Goal: Use online tool/utility: Utilize a website feature to perform a specific function

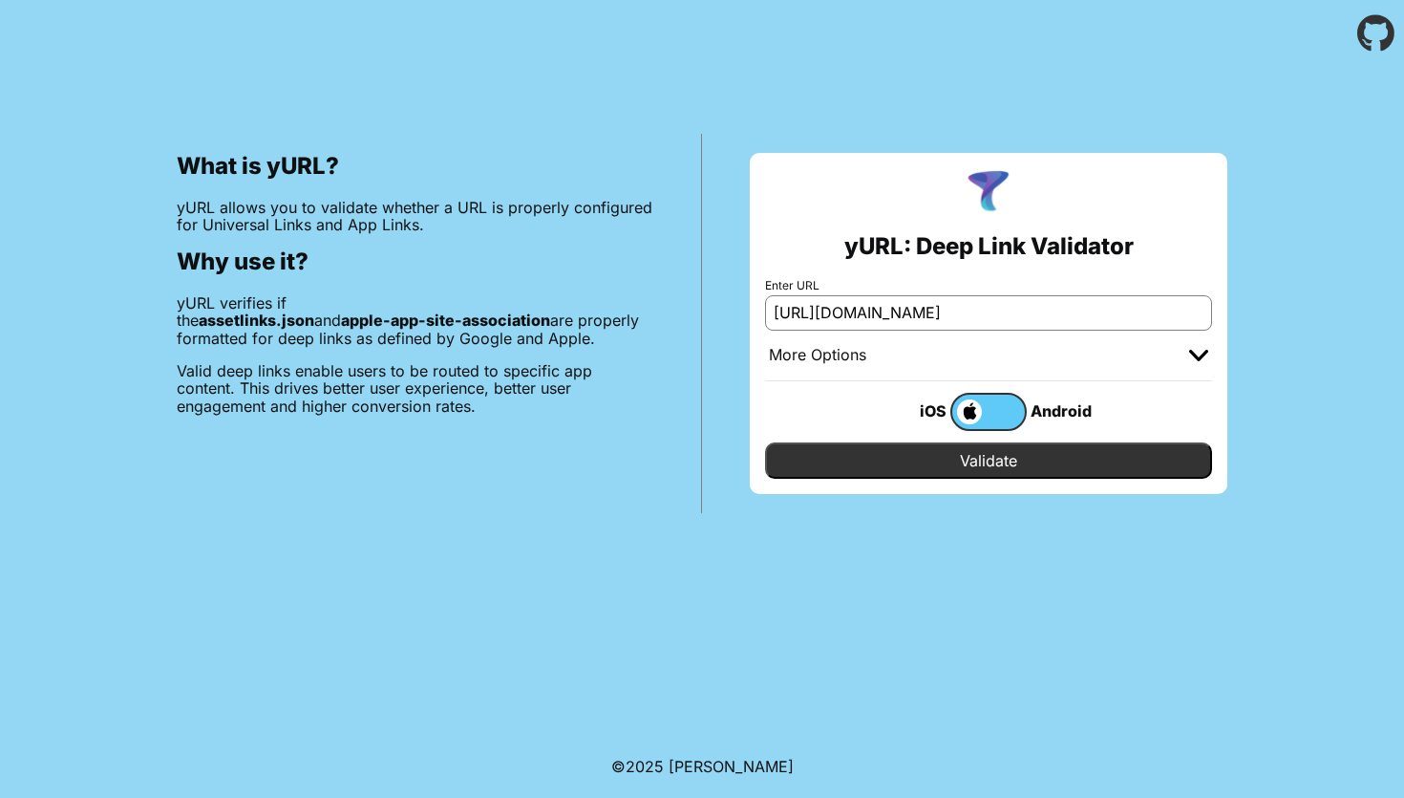
type input "[URL][DOMAIN_NAME]"
click at [862, 454] on input "Validate" at bounding box center [988, 460] width 447 height 36
